Goal: Task Accomplishment & Management: Manage account settings

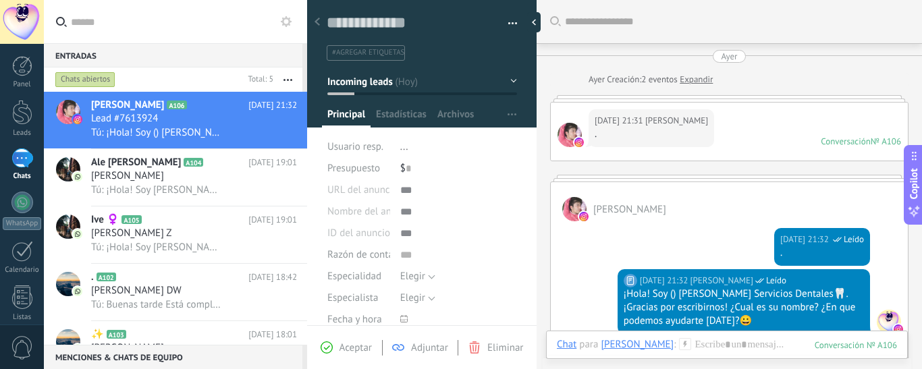
click at [140, 22] on input "text" at bounding box center [184, 21] width 226 height 43
click at [895, 11] on div at bounding box center [737, 21] width 344 height 43
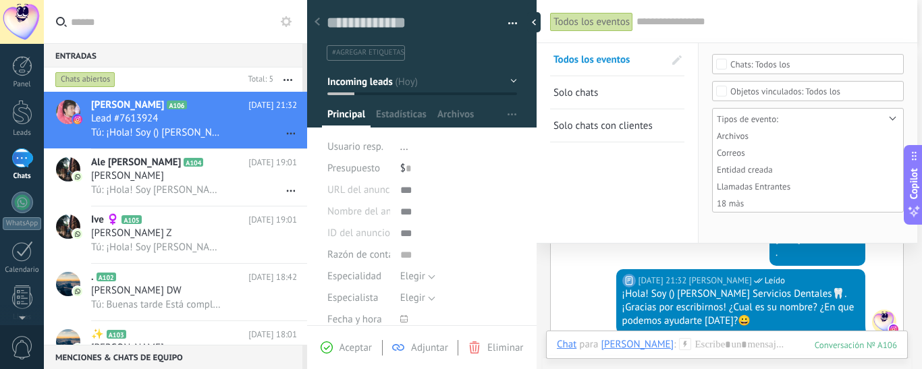
click at [212, 46] on div "Entradas 0" at bounding box center [173, 55] width 259 height 24
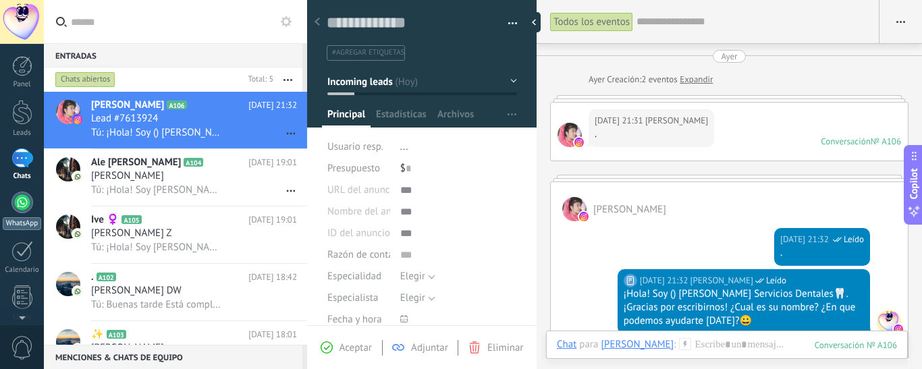
click at [15, 209] on div at bounding box center [22, 203] width 22 height 22
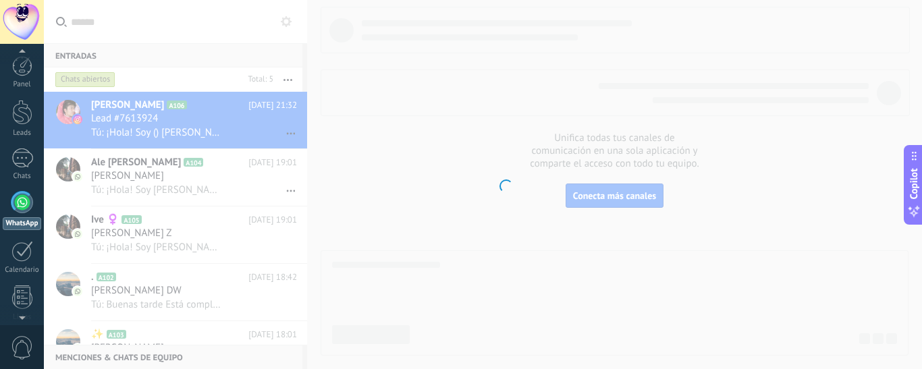
scroll to position [38, 0]
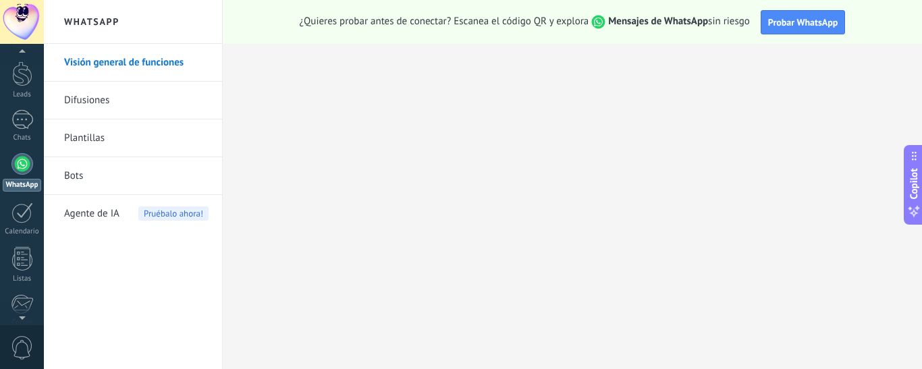
click at [101, 24] on h2 "WhatsApp" at bounding box center [133, 22] width 144 height 44
click at [24, 174] on div at bounding box center [22, 164] width 22 height 22
click at [1, 138] on link "Chats" at bounding box center [22, 128] width 44 height 32
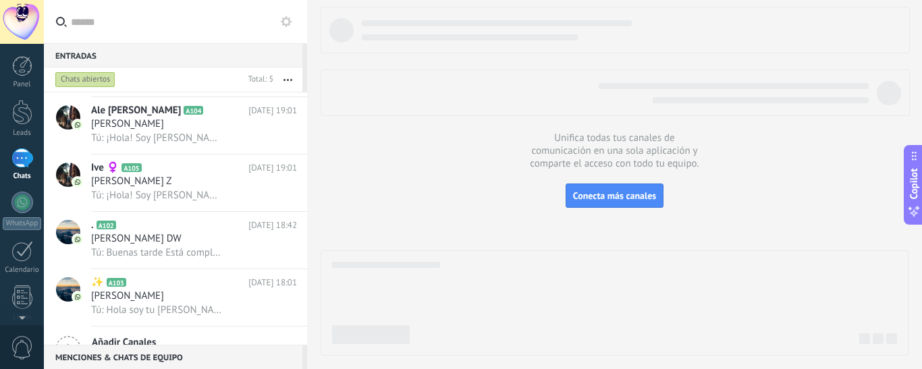
scroll to position [78, 0]
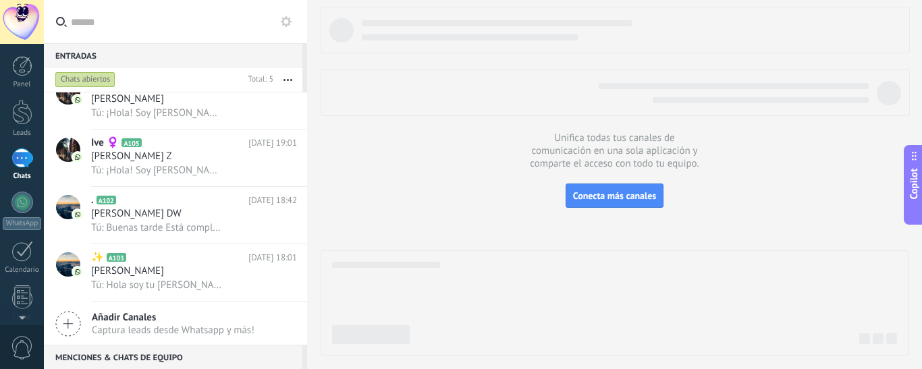
click at [299, 323] on div "Añadir Canales Captura leads desde Whatsapp y más!" at bounding box center [175, 324] width 263 height 45
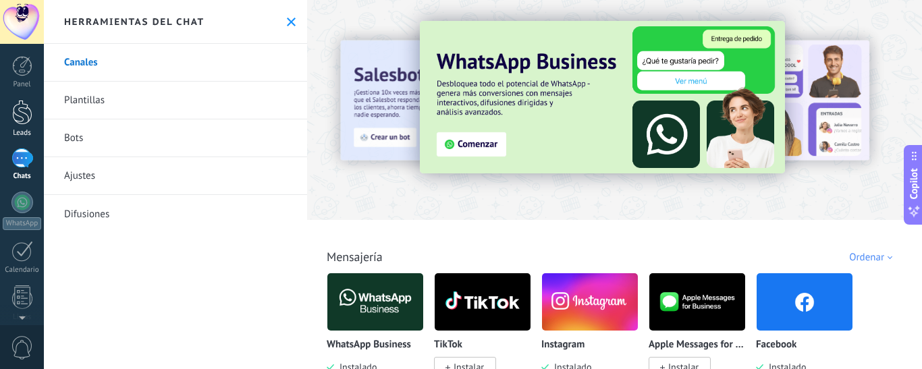
click at [22, 122] on div at bounding box center [22, 112] width 20 height 25
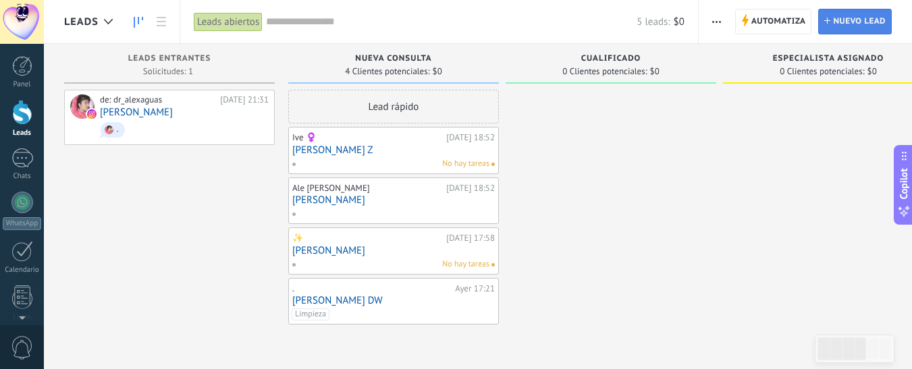
click at [843, 21] on span "Nuevo lead" at bounding box center [859, 21] width 53 height 24
click at [19, 26] on div at bounding box center [22, 22] width 44 height 44
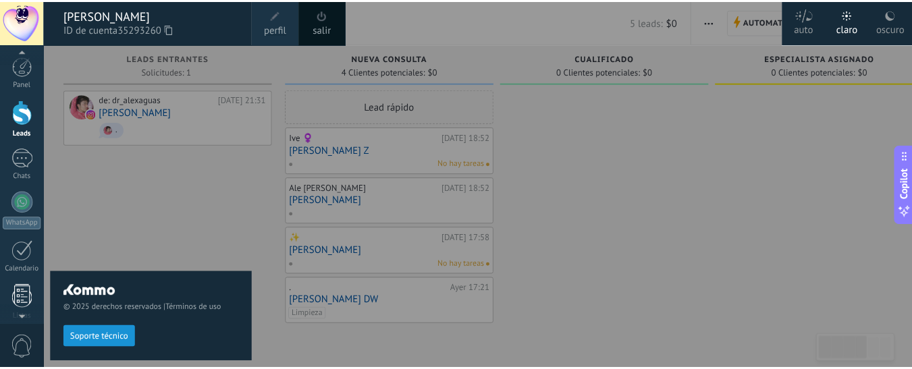
scroll to position [10, 0]
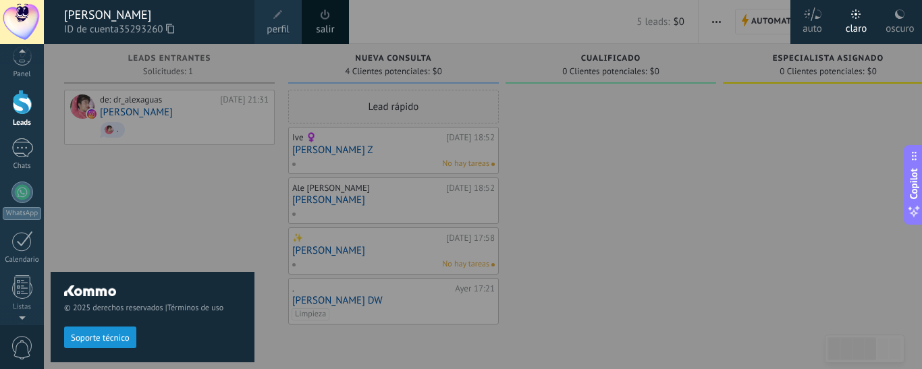
drag, startPoint x: 260, startPoint y: 204, endPoint x: 771, endPoint y: 141, distance: 515.0
click at [767, 267] on div at bounding box center [505, 184] width 922 height 369
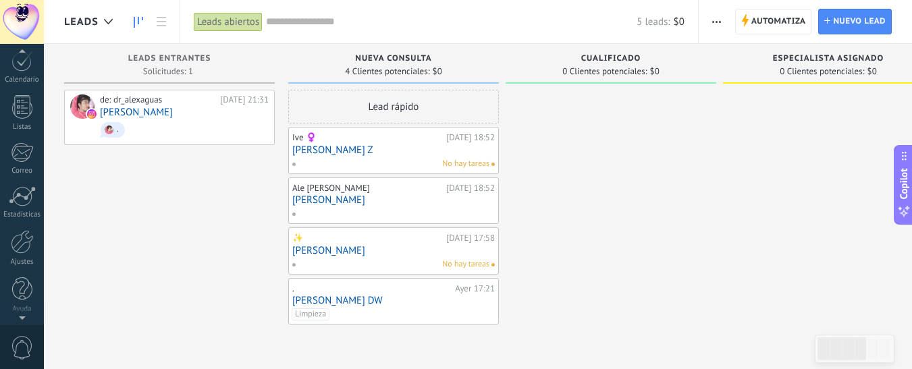
scroll to position [192, 0]
click at [25, 241] on div at bounding box center [22, 240] width 23 height 24
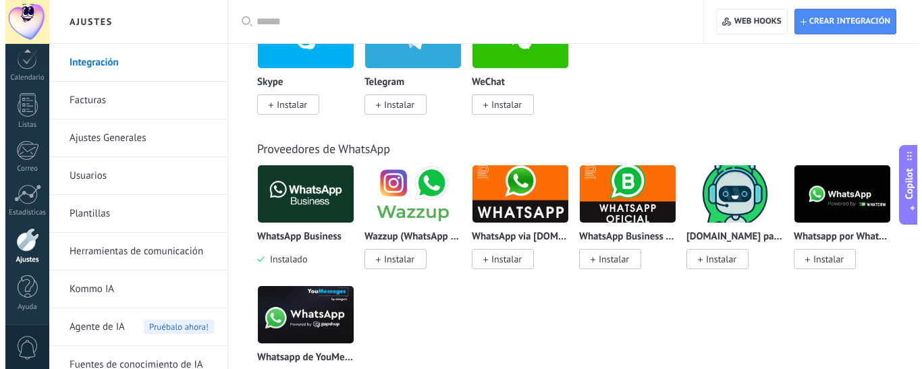
scroll to position [486, 0]
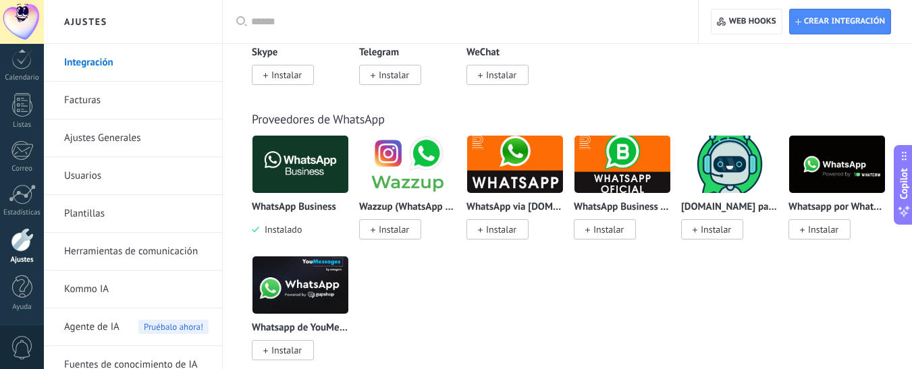
click at [294, 206] on p "WhatsApp Business" at bounding box center [294, 207] width 84 height 11
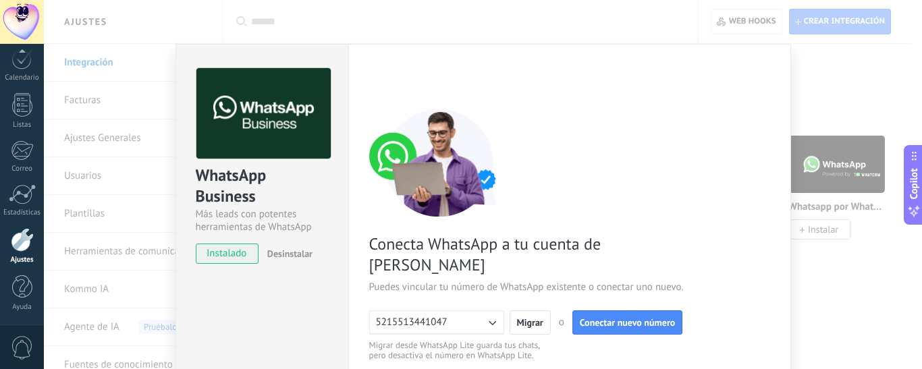
click at [489, 316] on icon "button" at bounding box center [492, 323] width 14 height 14
click at [587, 339] on div "Conecta WhatsApp a tu cuenta de Kommo Puedes vincular tu número de WhatsApp exi…" at bounding box center [569, 235] width 401 height 253
click at [448, 53] on div "Configuraciones Autorizaciones Esta pestaña registra a los usuarios que han con…" at bounding box center [569, 277] width 443 height 466
click at [26, 249] on div at bounding box center [22, 240] width 23 height 24
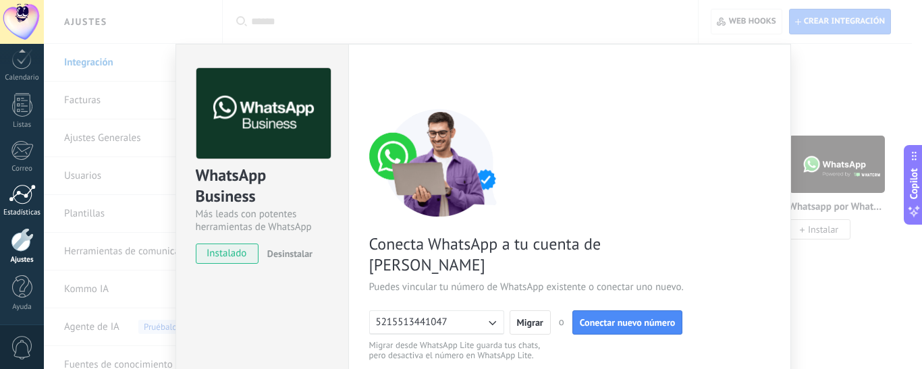
click at [23, 196] on div at bounding box center [22, 194] width 27 height 20
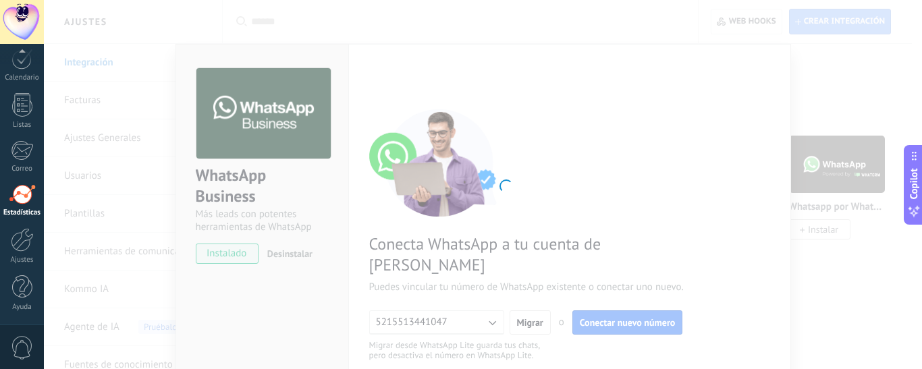
click at [23, 196] on div at bounding box center [22, 194] width 27 height 20
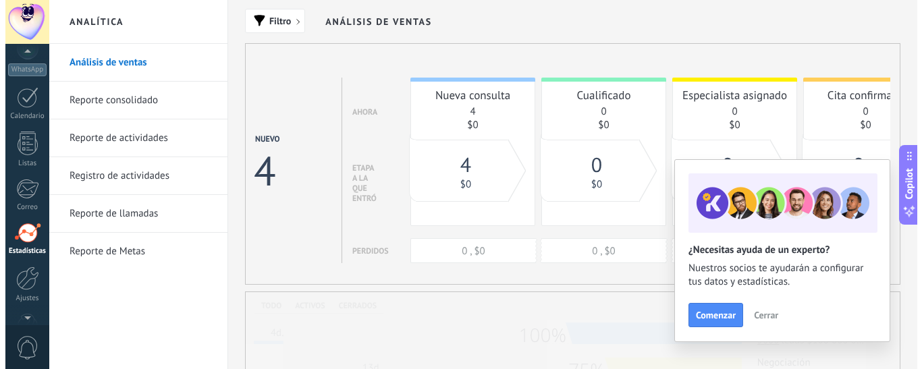
scroll to position [192, 0]
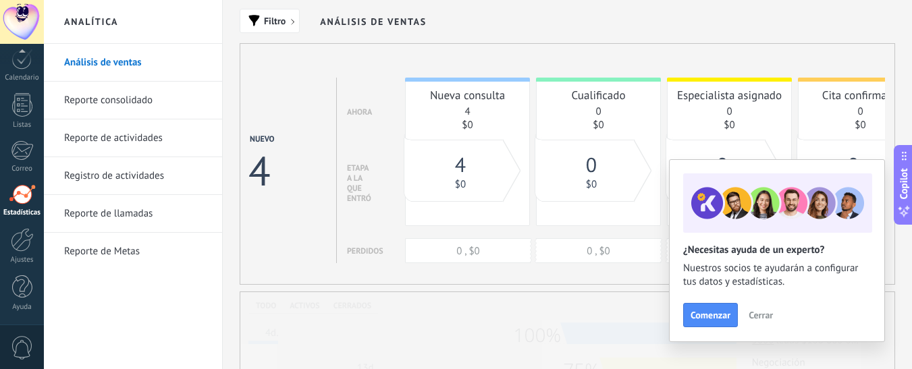
click at [510, 31] on div "Filtro Análisis de ventas" at bounding box center [568, 21] width 656 height 43
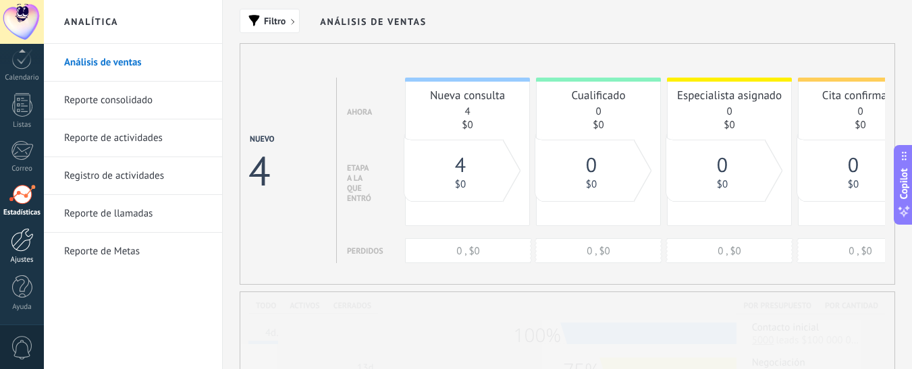
click at [22, 252] on link "Ajustes" at bounding box center [22, 246] width 44 height 36
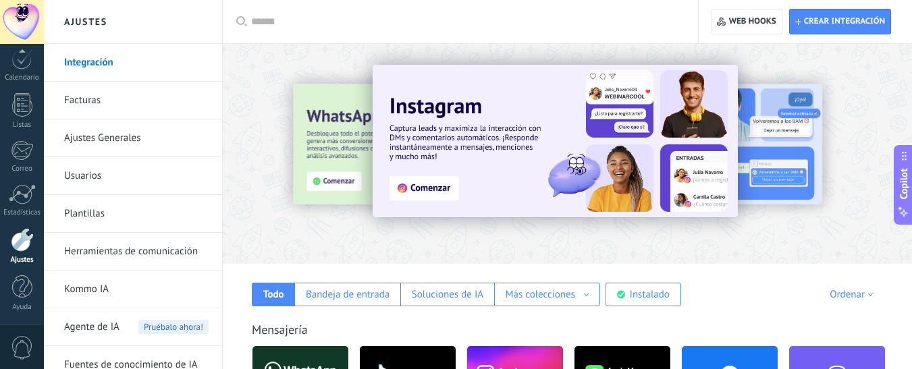
click at [90, 180] on link "Usuarios" at bounding box center [136, 176] width 144 height 38
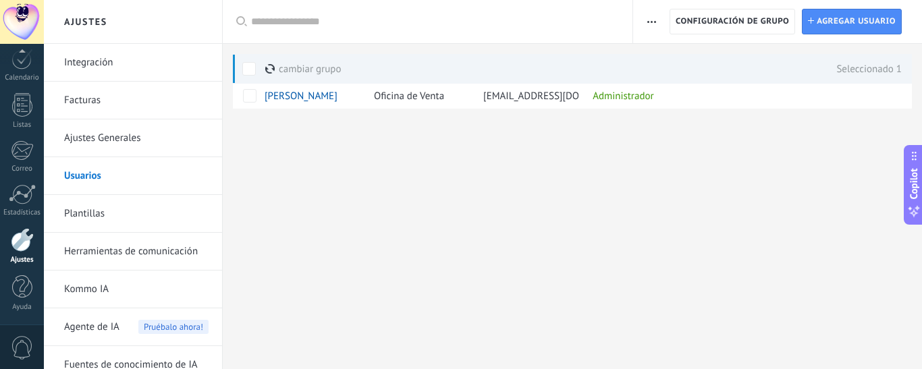
click at [241, 224] on div "Ajustes Integración Facturas Ajustes Generales Usuarios Plantillas Herramientas…" at bounding box center [483, 184] width 878 height 369
click at [112, 176] on link "Usuarios" at bounding box center [136, 176] width 144 height 38
click at [853, 22] on span "Agregar usuario" at bounding box center [856, 21] width 79 height 24
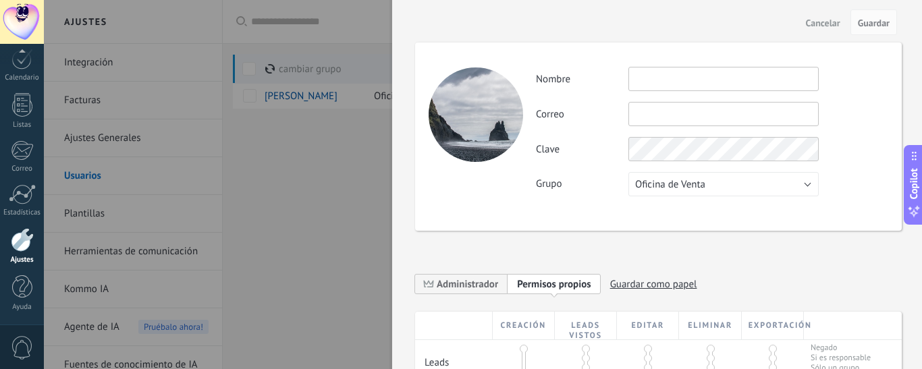
click at [305, 214] on div at bounding box center [461, 184] width 922 height 369
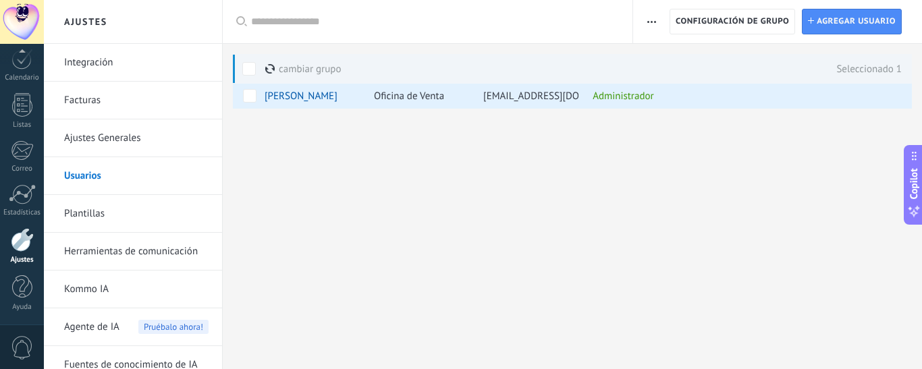
click at [132, 30] on h2 "Ajustes" at bounding box center [133, 22] width 144 height 44
drag, startPoint x: 213, startPoint y: 334, endPoint x: 215, endPoint y: 354, distance: 19.8
click at [215, 354] on ul "Integración Facturas Ajustes Generales Usuarios Plantillas Herramientas de comu…" at bounding box center [133, 214] width 178 height 340
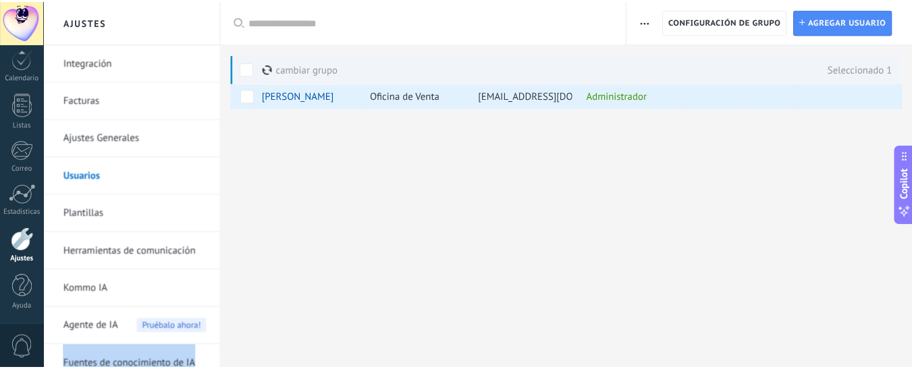
scroll to position [15, 0]
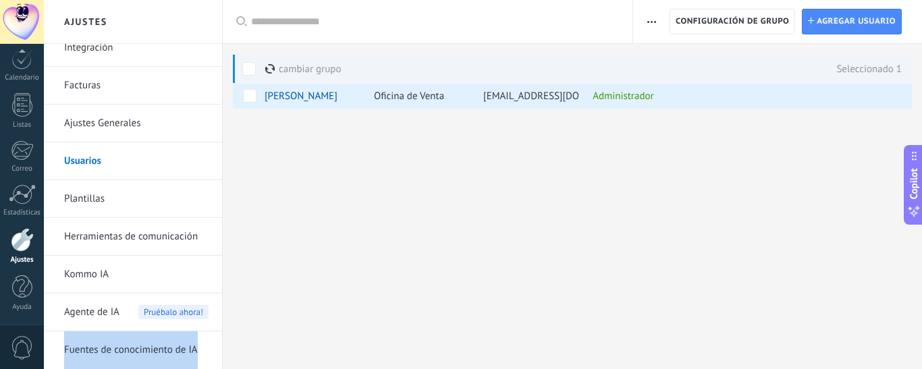
click at [79, 197] on link "Plantillas" at bounding box center [136, 199] width 144 height 38
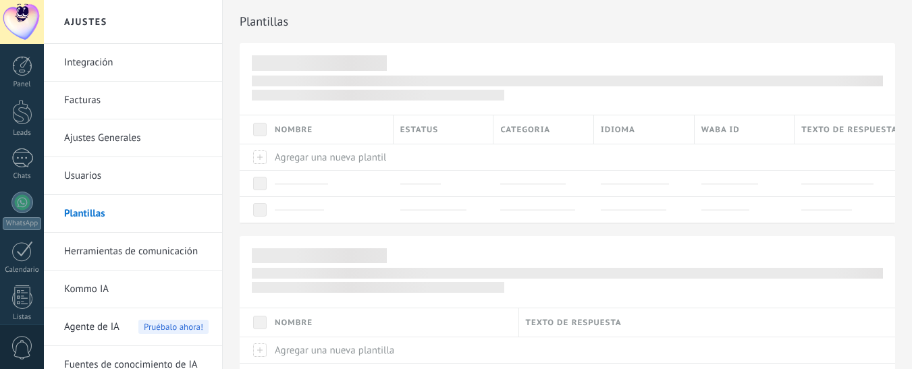
click at [76, 175] on link "Usuarios" at bounding box center [136, 176] width 144 height 38
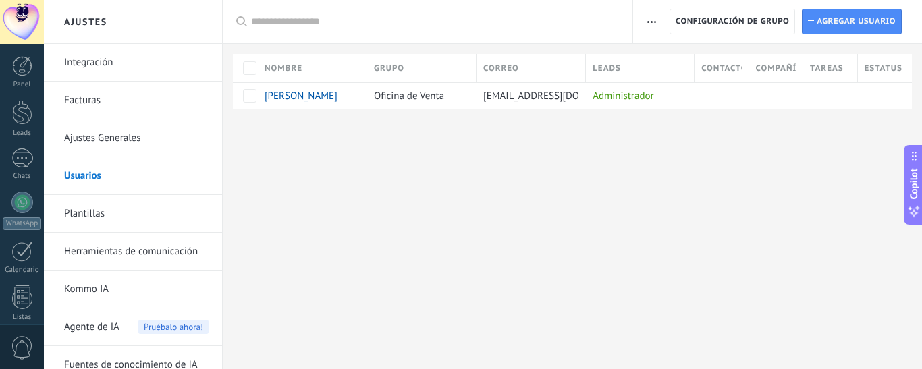
click at [912, 307] on div "Ajustes Integración Facturas Ajustes Generales Usuarios Plantillas Herramientas…" at bounding box center [483, 184] width 878 height 369
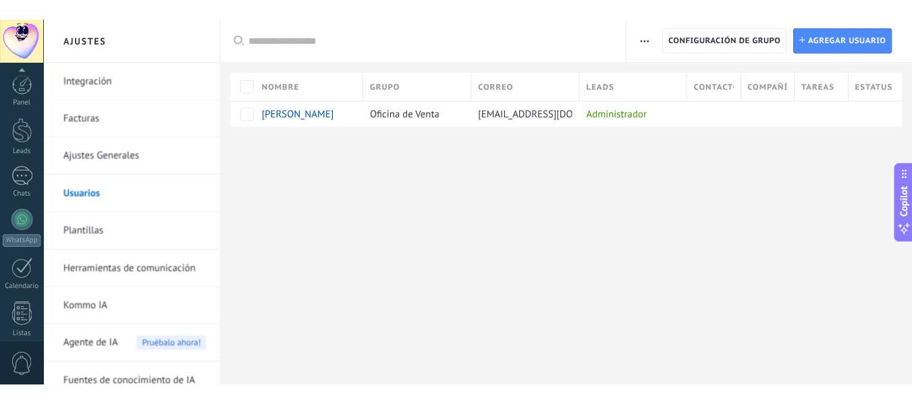
scroll to position [192, 0]
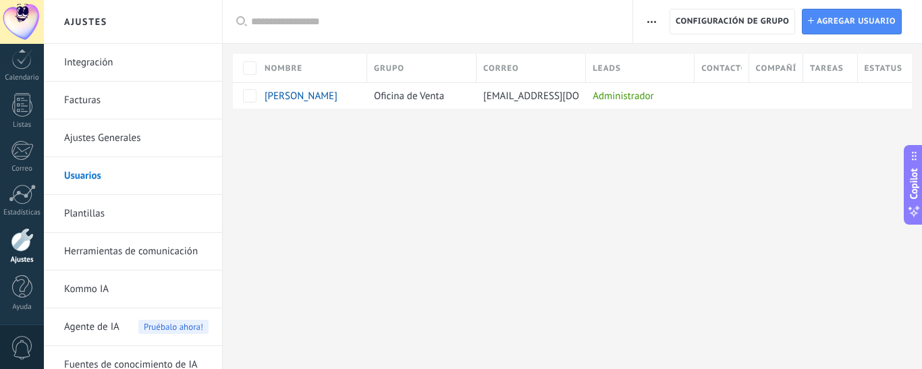
click at [96, 138] on link "Ajustes Generales" at bounding box center [136, 139] width 144 height 38
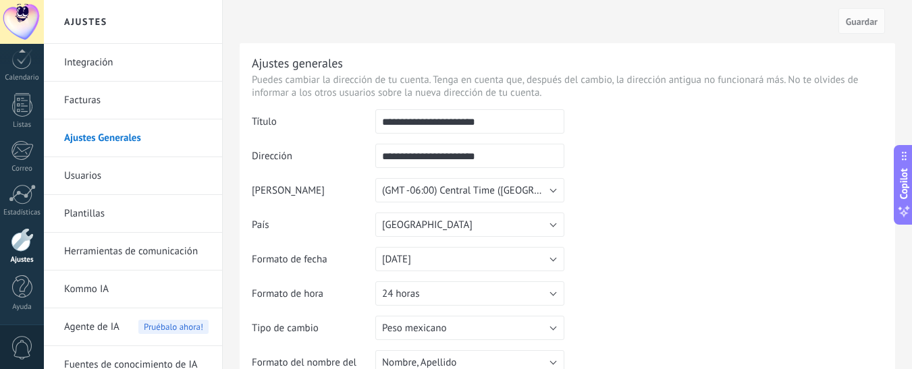
click at [253, 18] on div "Cancelar Guardar" at bounding box center [568, 21] width 656 height 43
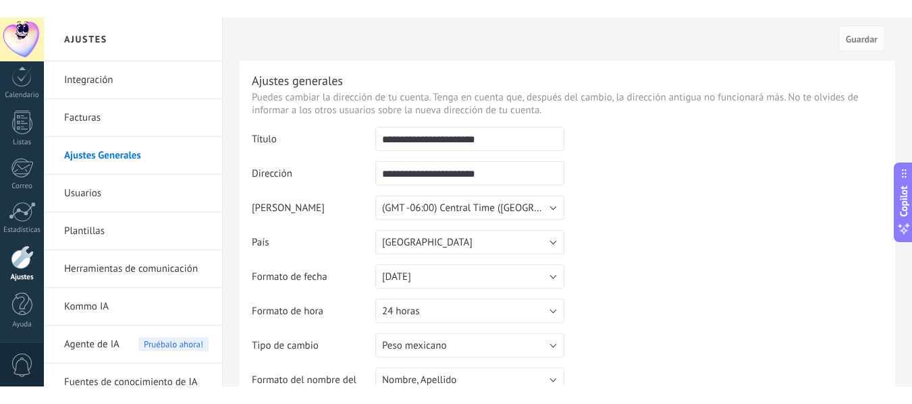
scroll to position [157, 0]
